Goal: Find specific page/section: Find specific page/section

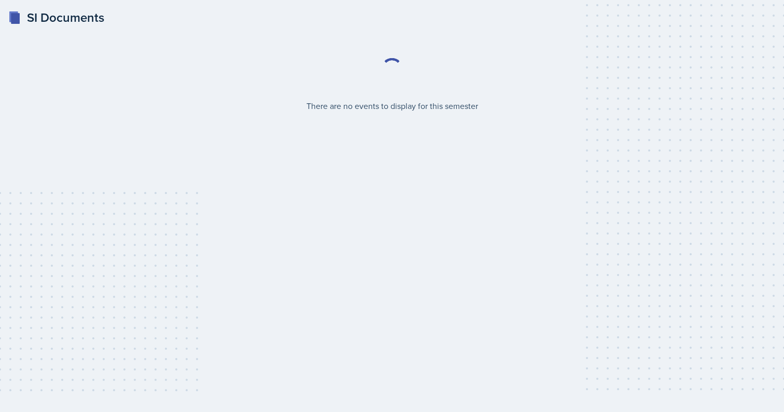
select select "2bed604d-1099-4043-b1bc-2365e8740244"
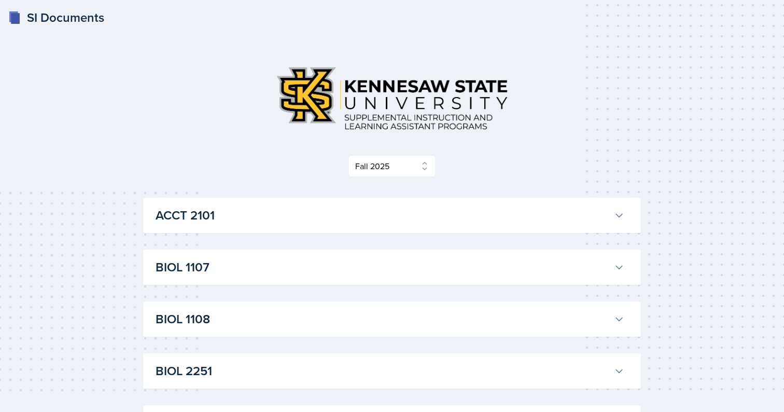
click at [456, 214] on h3 "ACCT 2101" at bounding box center [383, 215] width 454 height 19
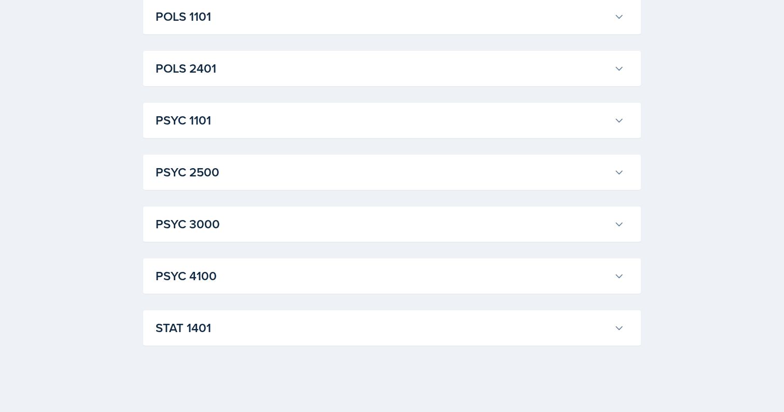
scroll to position [3038, 0]
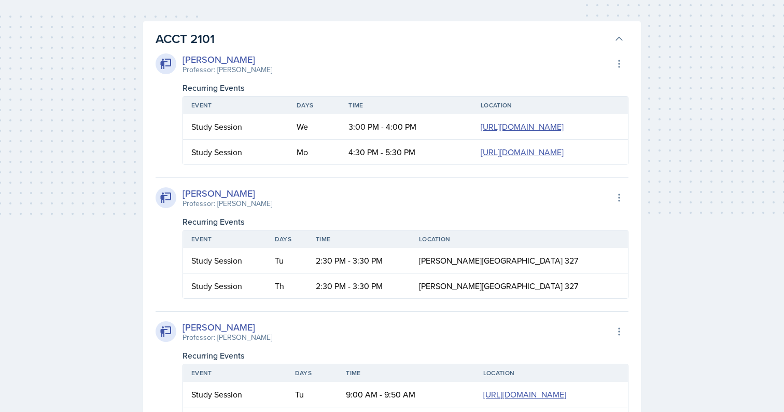
scroll to position [0, 0]
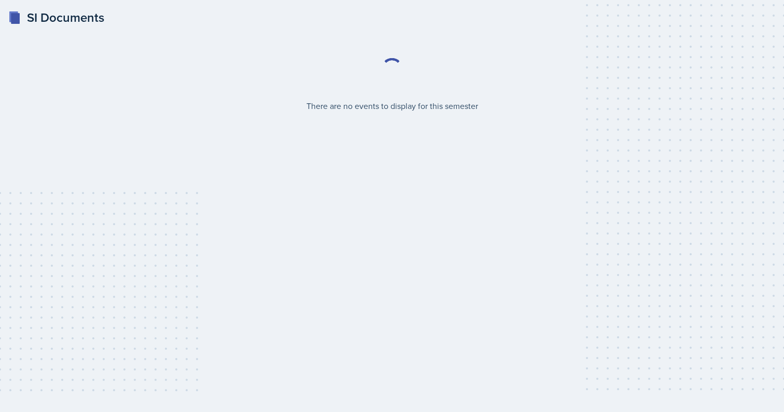
select select "2bed604d-1099-4043-b1bc-2365e8740244"
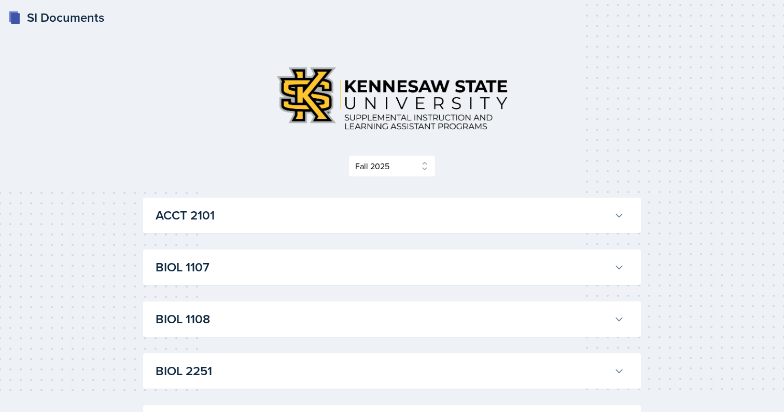
click at [340, 221] on h3 "ACCT 2101" at bounding box center [383, 215] width 454 height 19
